Goal: Navigation & Orientation: Go to known website

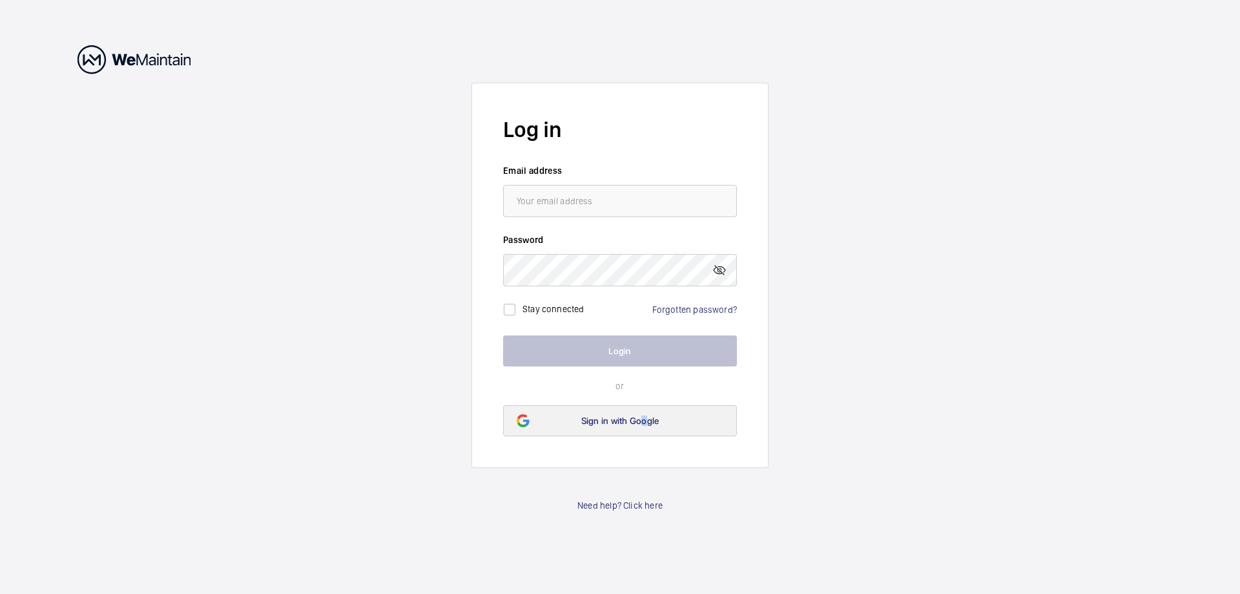
click at [645, 426] on link "Sign in with Google" at bounding box center [620, 420] width 234 height 31
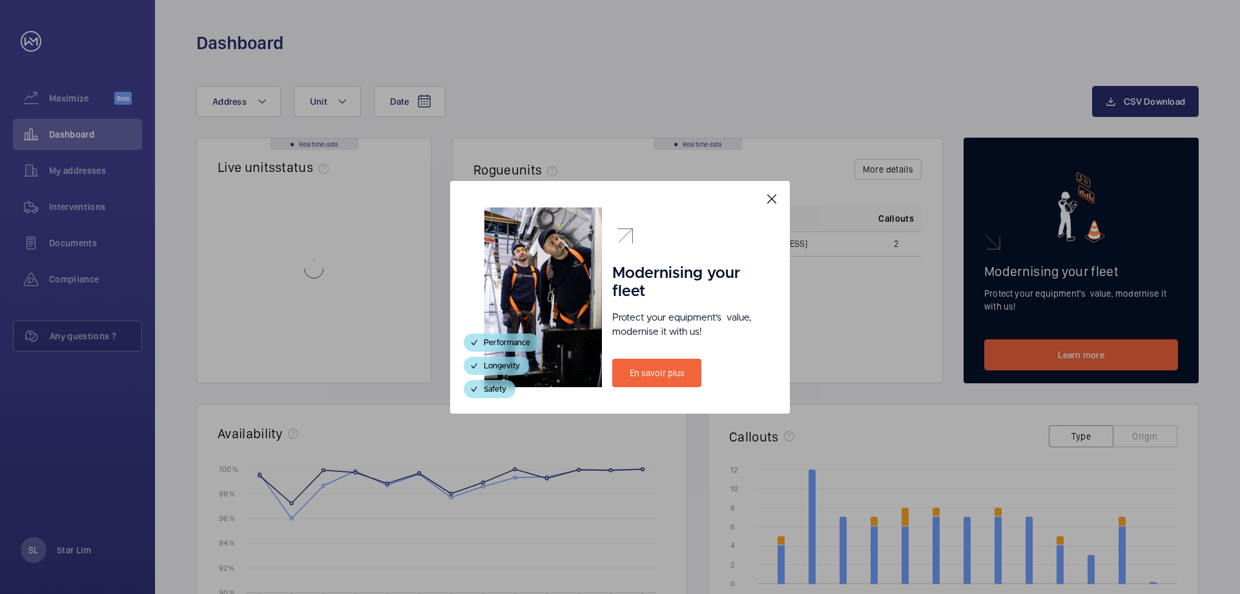
click at [774, 199] on mat-icon at bounding box center [772, 199] width 16 height 16
